Goal: Check status: Check status

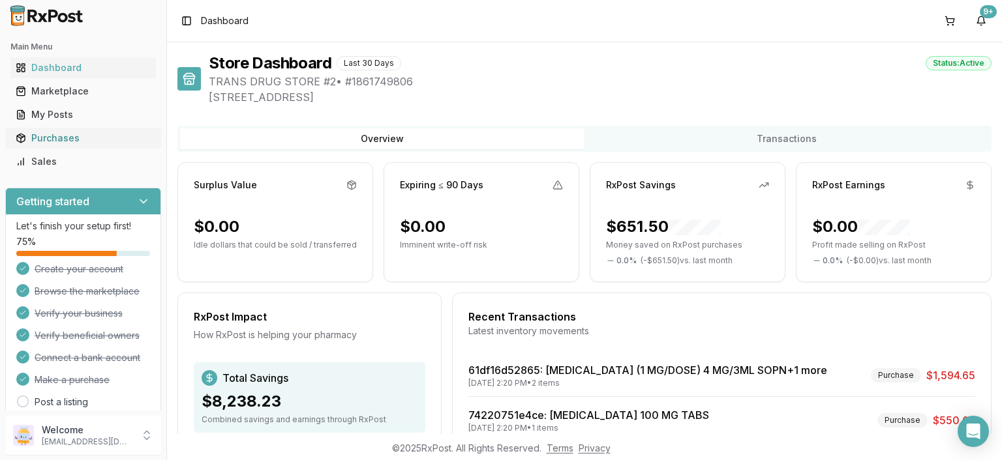
click at [52, 132] on div "Purchases" at bounding box center [83, 138] width 135 height 13
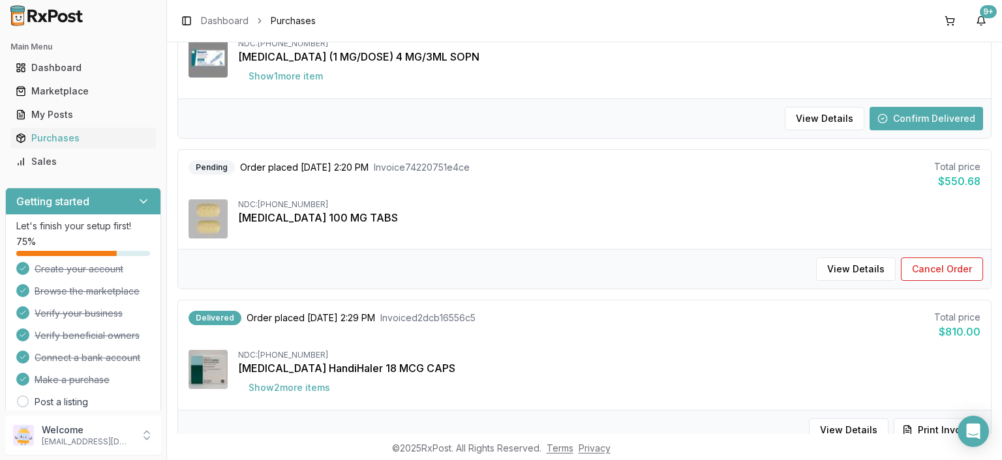
scroll to position [75, 0]
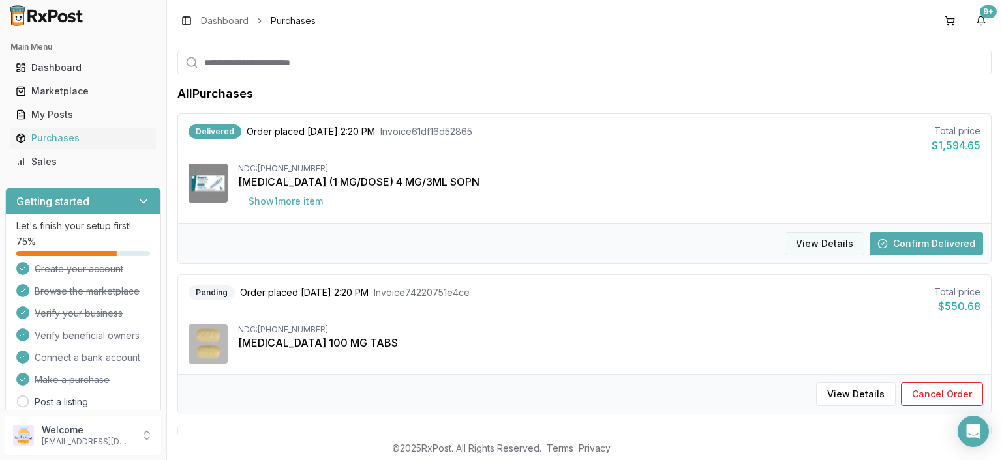
click at [816, 243] on button "View Details" at bounding box center [824, 243] width 80 height 23
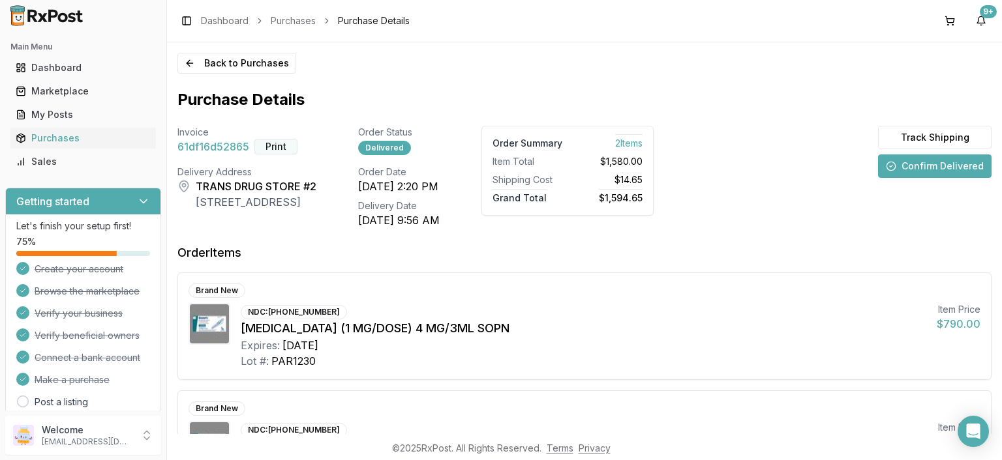
click at [276, 146] on button "Print" at bounding box center [275, 147] width 43 height 16
click at [200, 65] on button "Back to Purchases" at bounding box center [236, 63] width 119 height 21
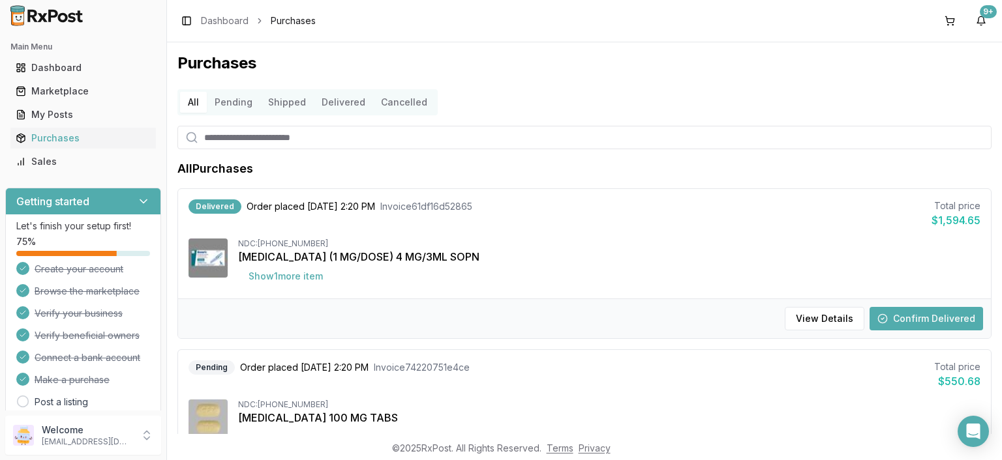
scroll to position [225, 0]
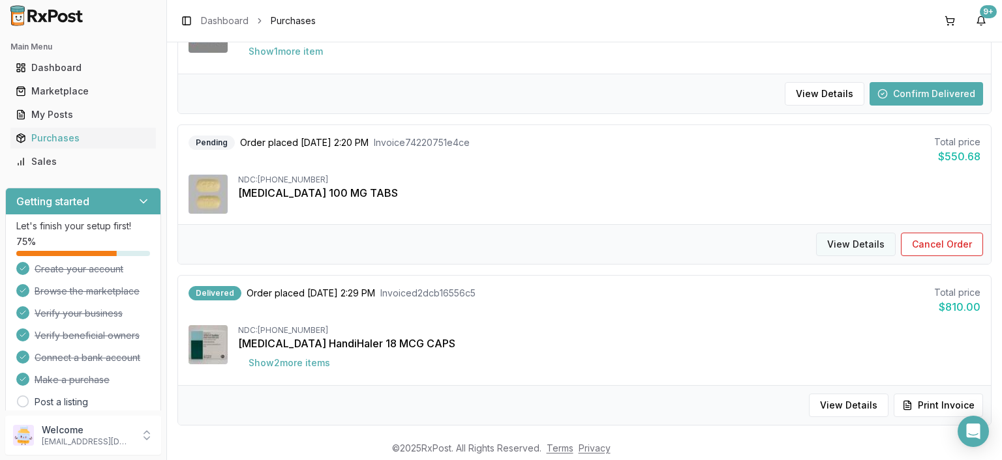
click at [848, 243] on button "View Details" at bounding box center [856, 244] width 80 height 23
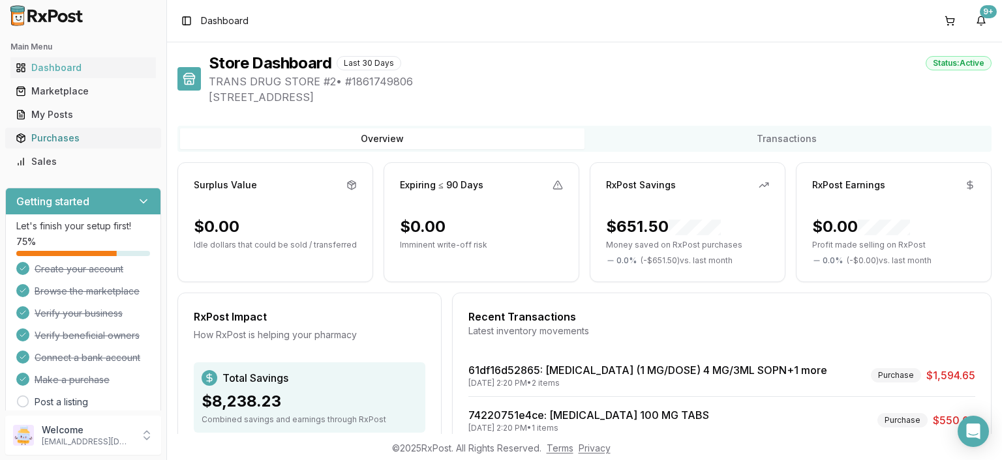
click at [54, 135] on div "Purchases" at bounding box center [83, 138] width 135 height 13
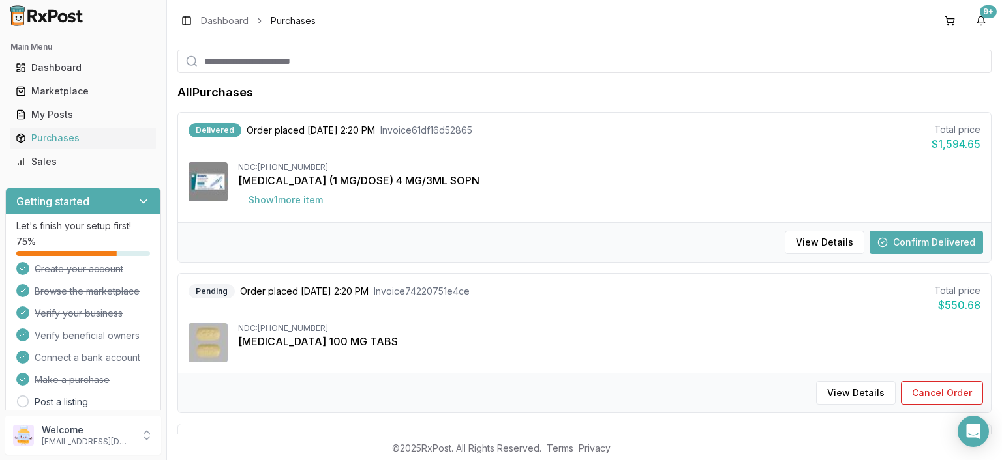
scroll to position [150, 0]
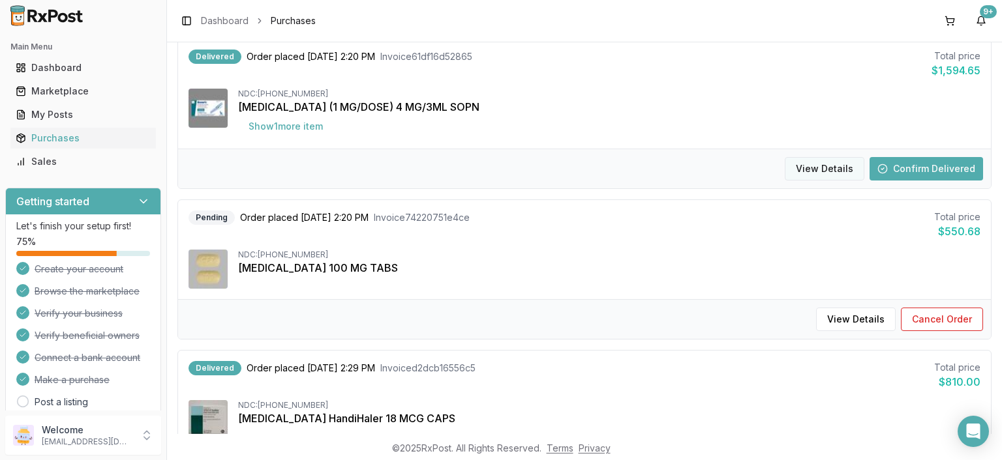
click at [824, 173] on button "View Details" at bounding box center [824, 168] width 80 height 23
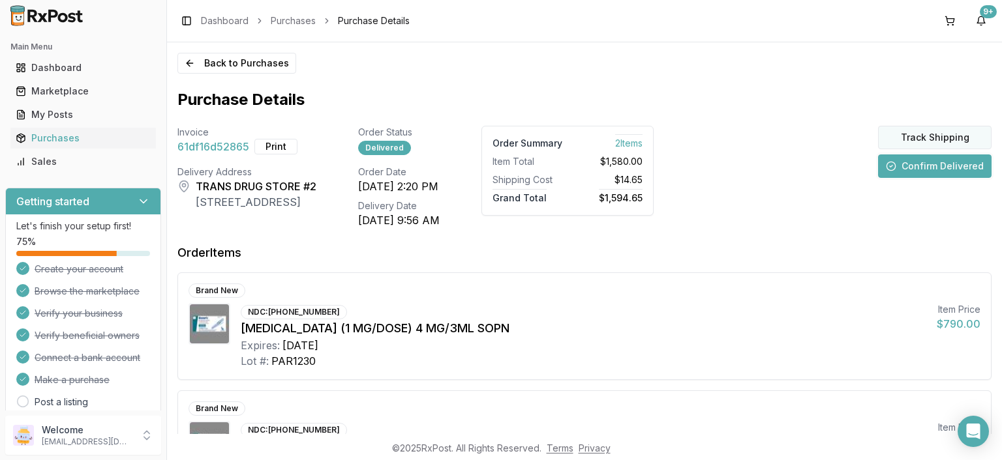
click at [942, 141] on button "Track Shipping" at bounding box center [934, 137] width 113 height 23
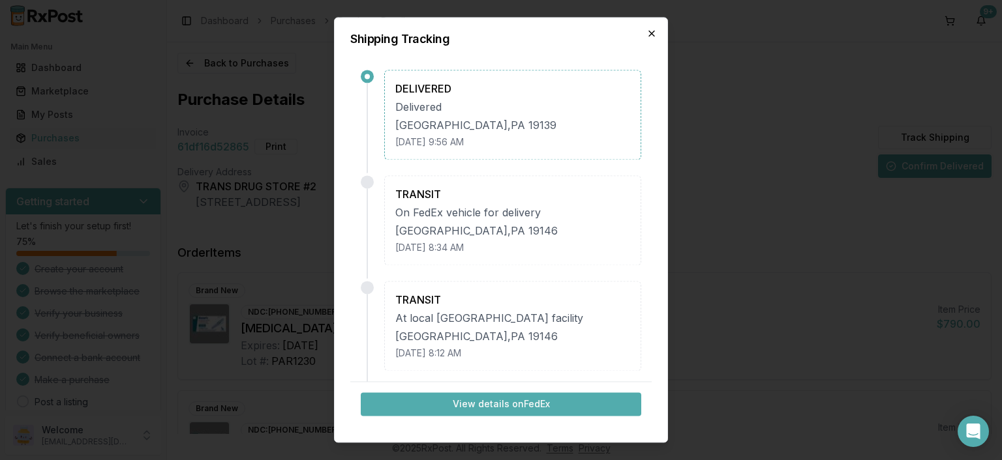
click at [651, 35] on icon "button" at bounding box center [651, 33] width 10 height 10
